Goal: Transaction & Acquisition: Purchase product/service

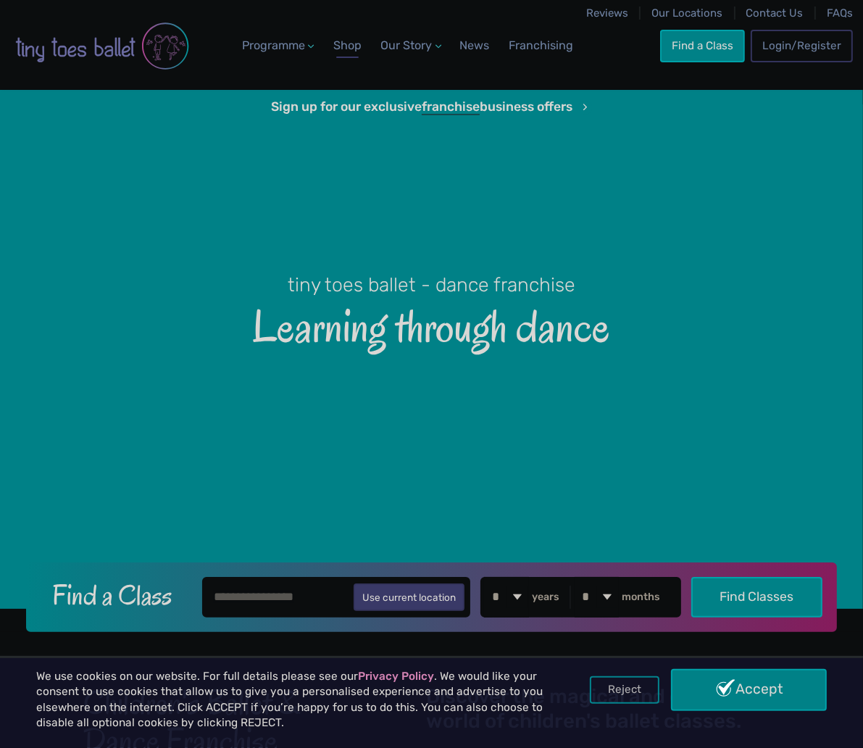
click at [348, 54] on link "Shop" at bounding box center [347, 45] width 40 height 29
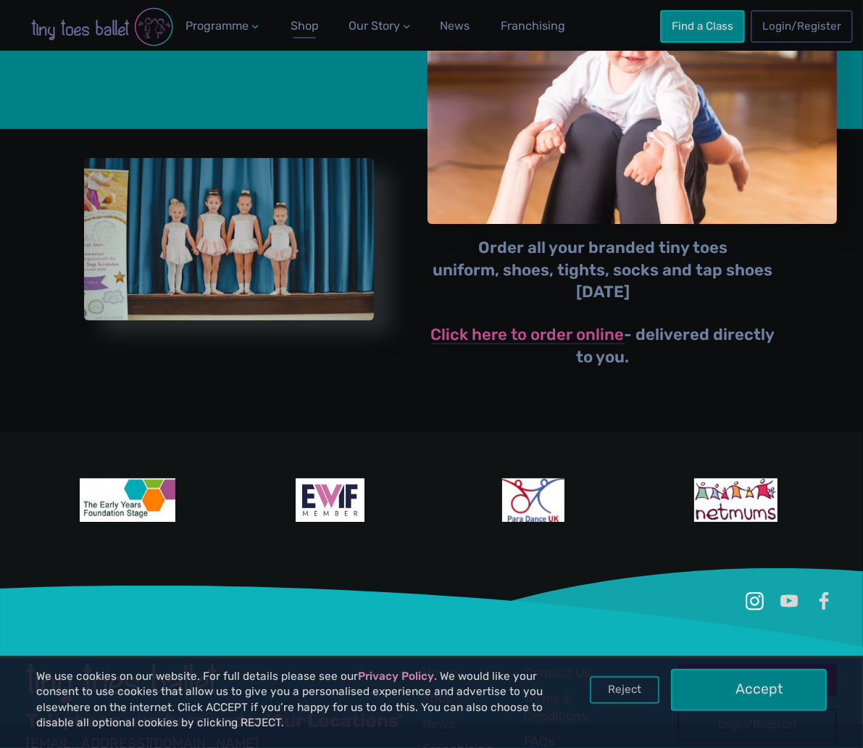
scroll to position [367, 0]
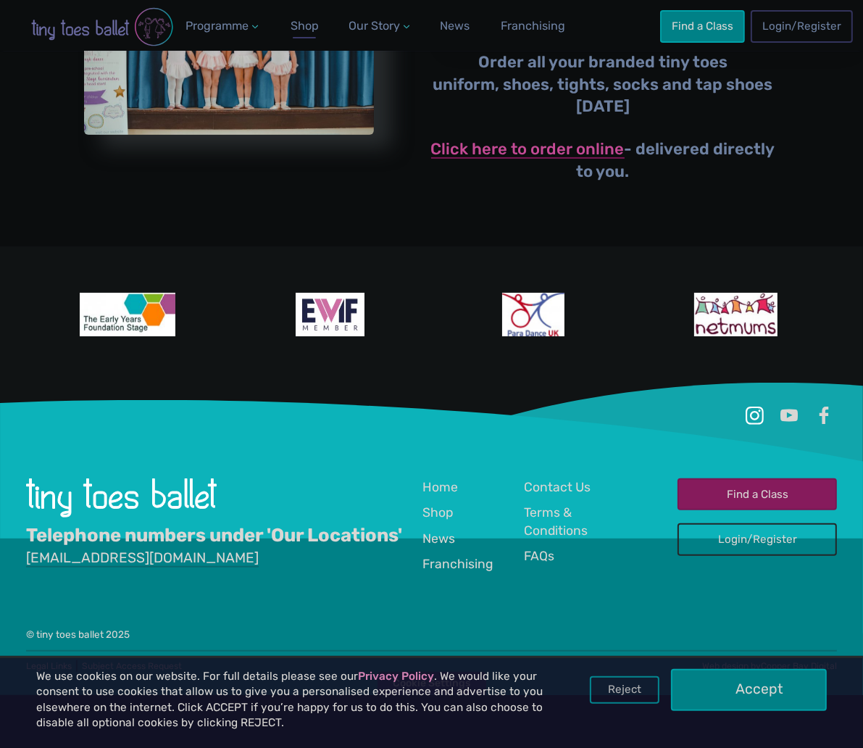
click at [522, 152] on link "Click here to order online" at bounding box center [527, 149] width 193 height 17
